Goal: Information Seeking & Learning: Learn about a topic

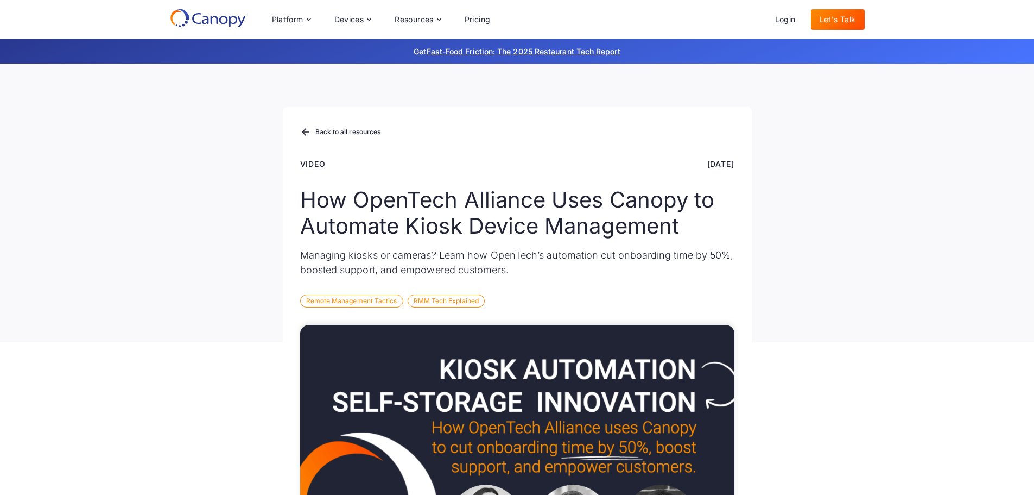
click at [221, 25] on icon at bounding box center [208, 18] width 76 height 20
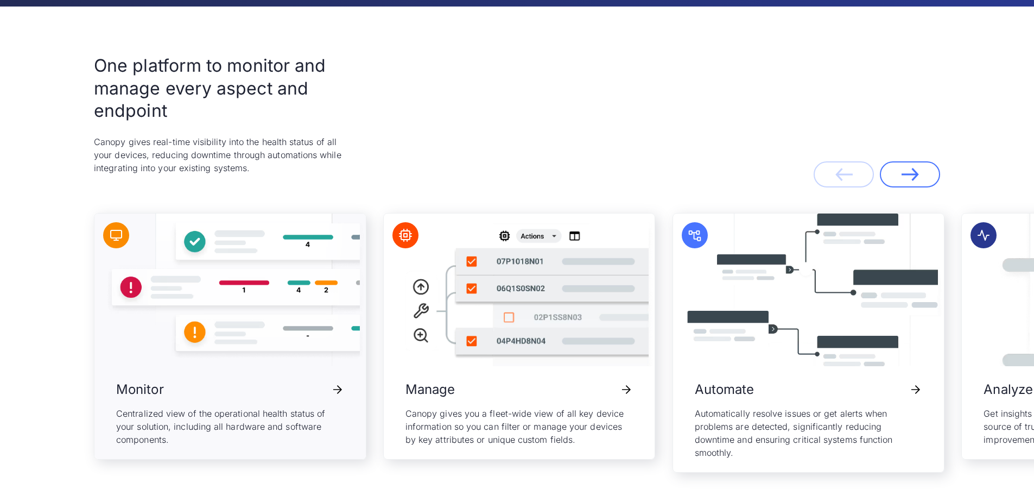
scroll to position [2280, 0]
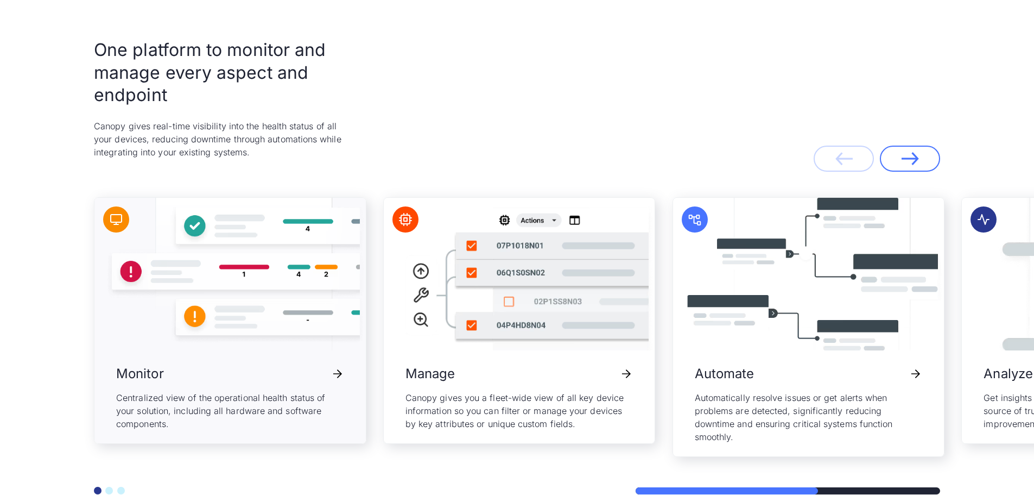
click at [335, 370] on img "1 / 5" at bounding box center [337, 373] width 13 height 13
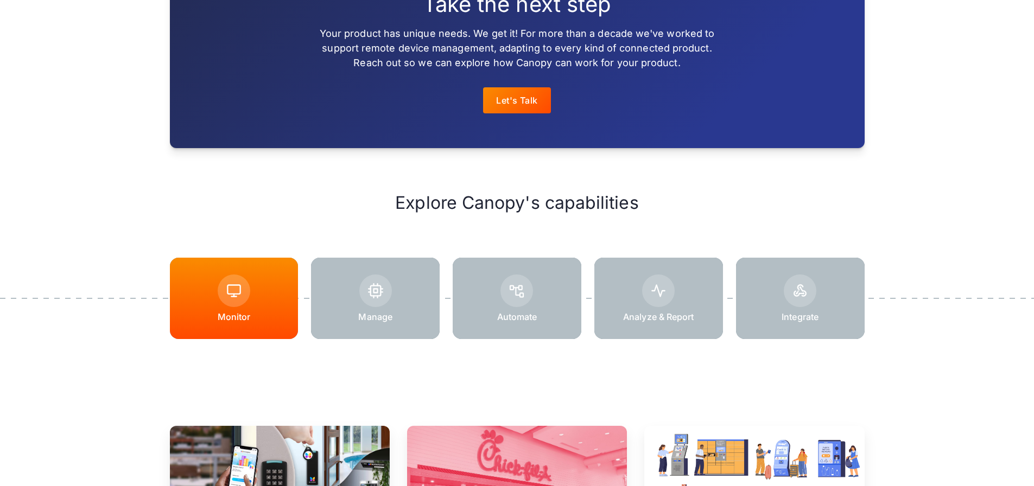
scroll to position [1249, 0]
click at [577, 314] on div at bounding box center [517, 297] width 129 height 81
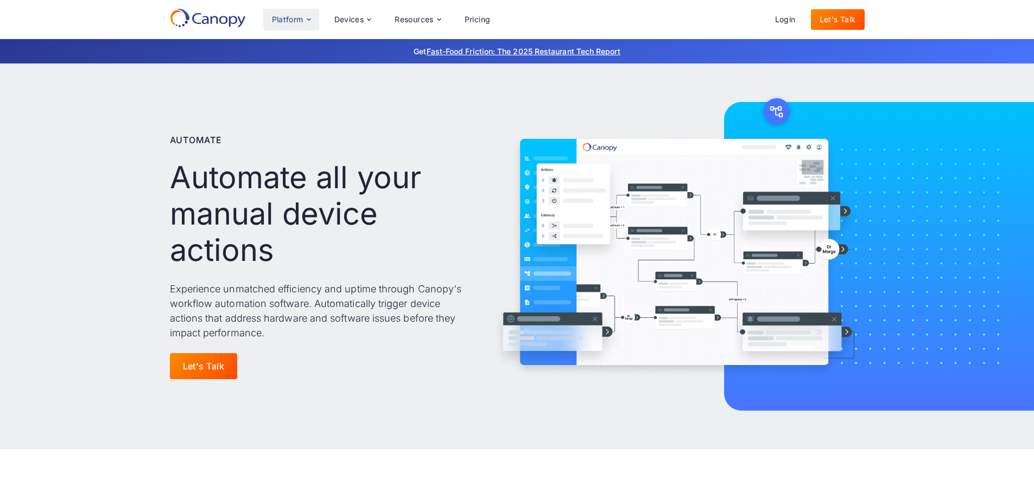
click at [292, 14] on div "Platform" at bounding box center [291, 20] width 56 height 22
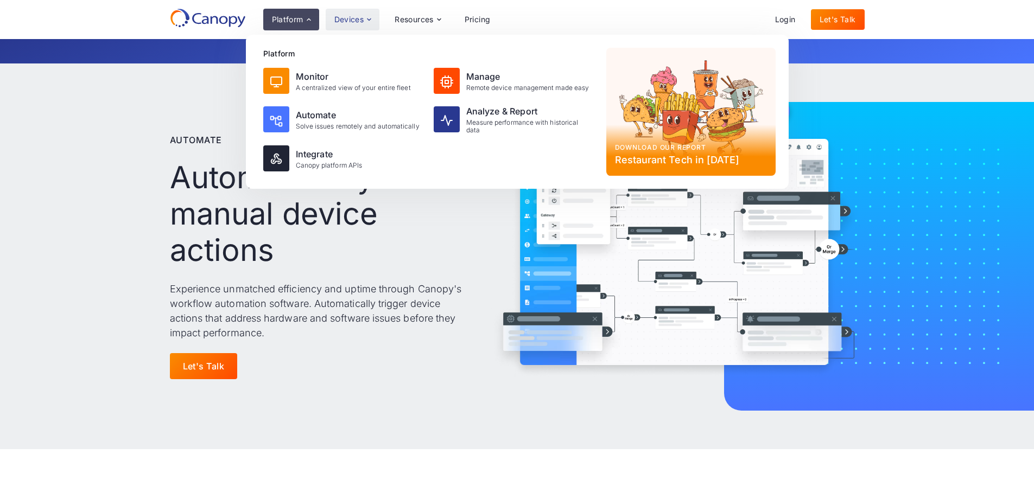
click at [350, 21] on div "Devices" at bounding box center [349, 20] width 30 height 8
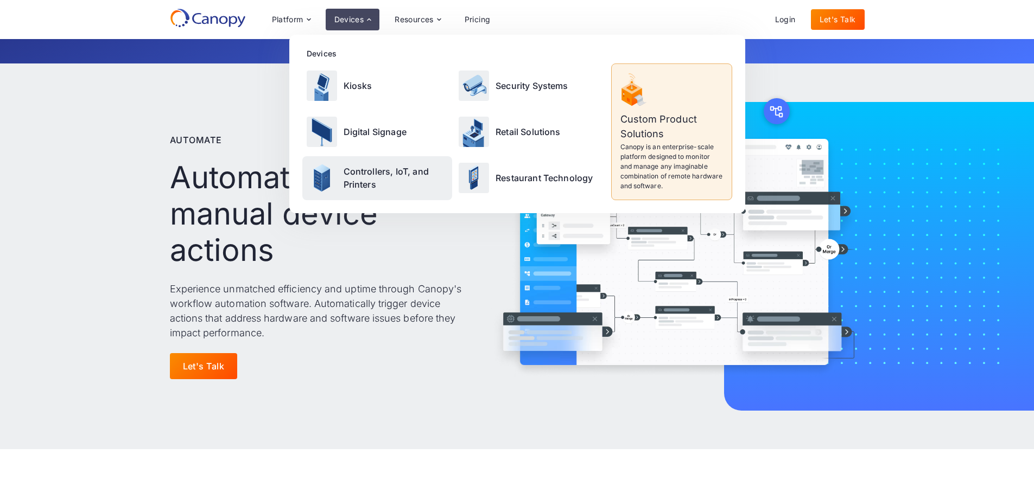
click at [356, 178] on p "Controllers, IoT, and Printers" at bounding box center [396, 178] width 105 height 26
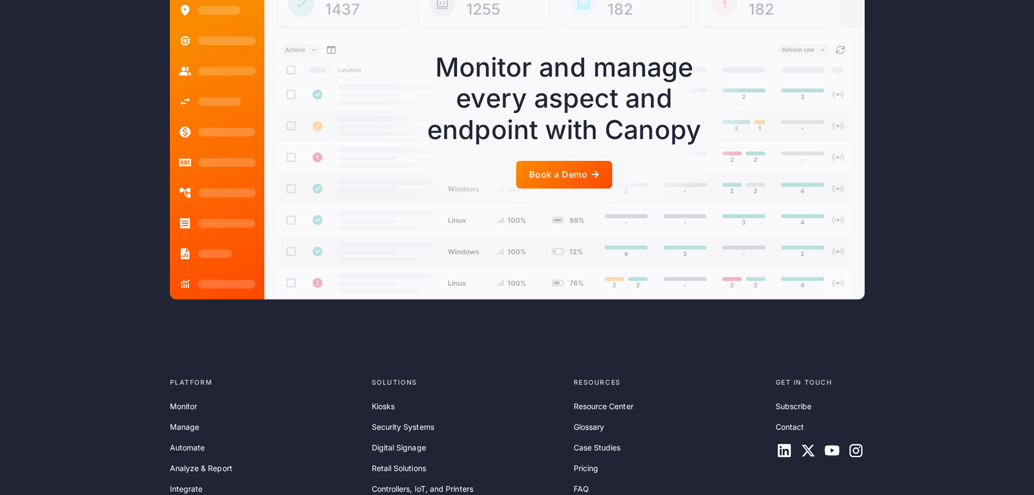
scroll to position [3026, 0]
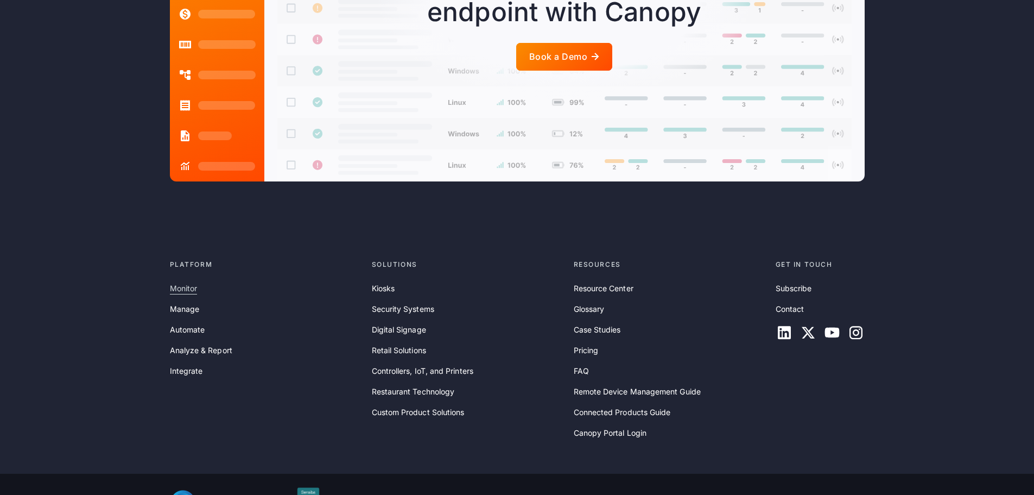
click at [182, 282] on link "Monitor" at bounding box center [184, 288] width 28 height 12
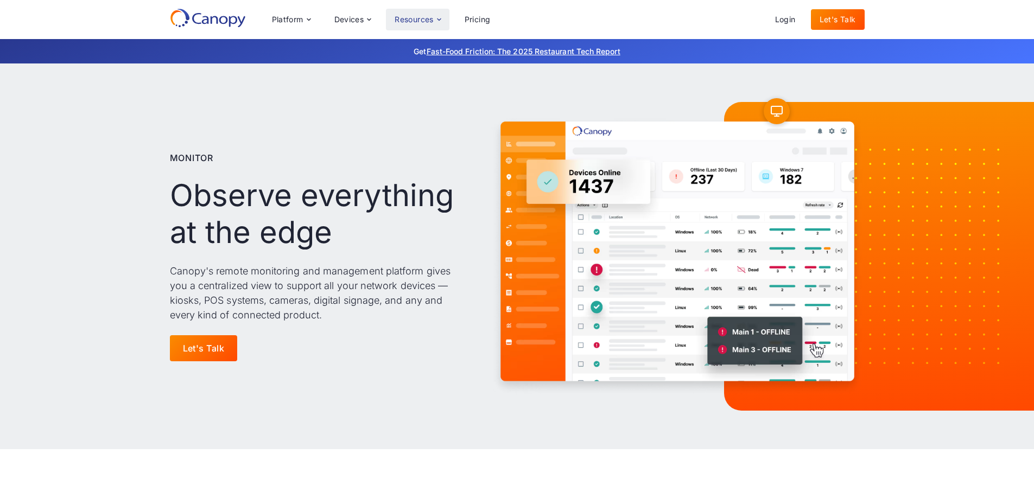
click at [437, 21] on icon at bounding box center [439, 19] width 9 height 9
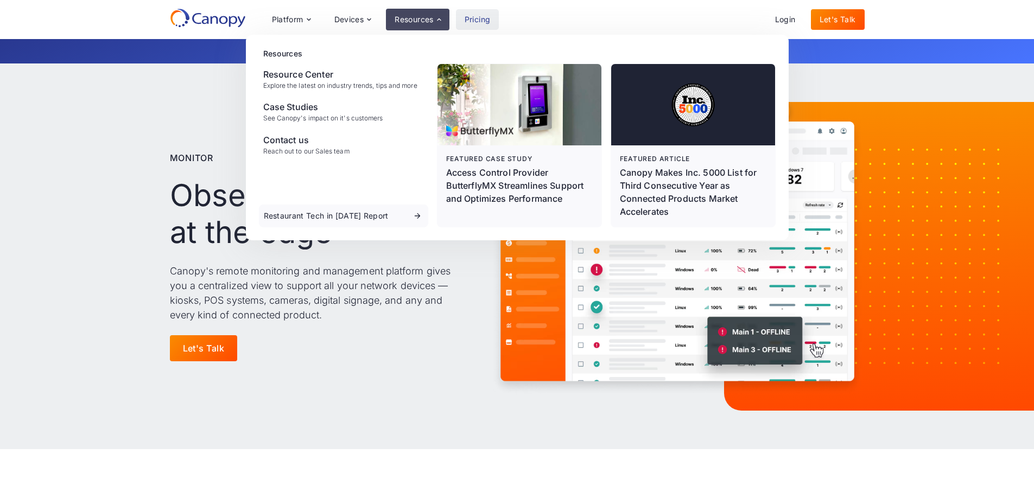
click at [487, 21] on link "Pricing" at bounding box center [477, 19] width 43 height 21
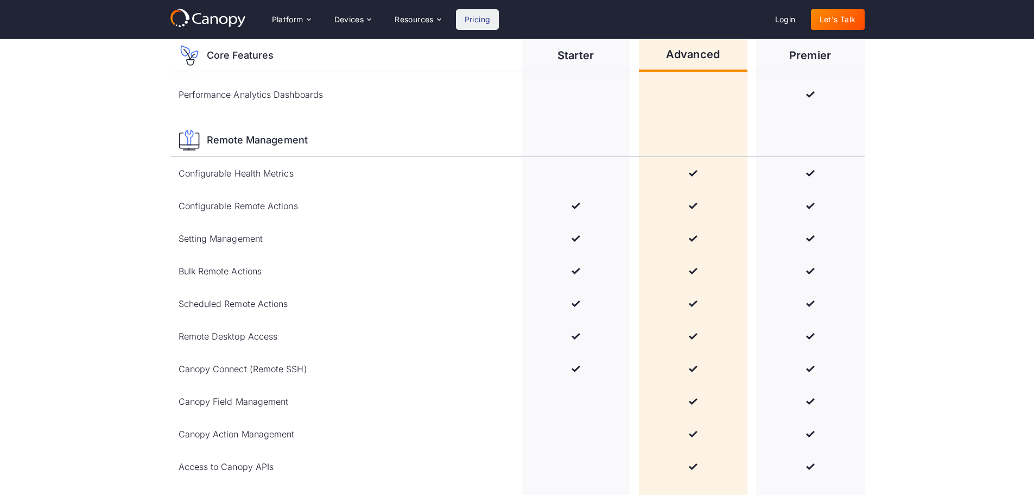
scroll to position [706, 0]
